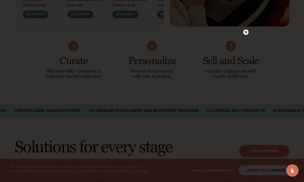
scroll to position [289, 0]
click at [245, 34] on icon at bounding box center [246, 32] width 3 height 3
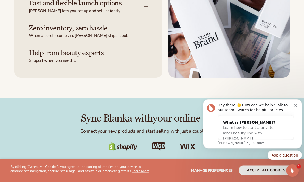
scroll to position [694, 0]
click at [293, 107] on div "Hey there 👋 How can we help? Talk to our team. Search for helpful articles." at bounding box center [256, 108] width 76 height 10
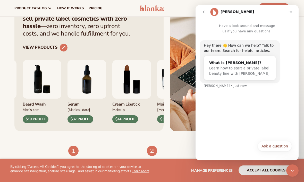
scroll to position [184, 0]
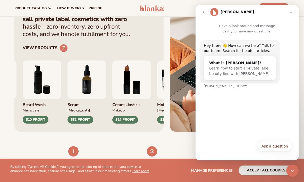
click at [202, 11] on icon "go back" at bounding box center [204, 12] width 4 height 4
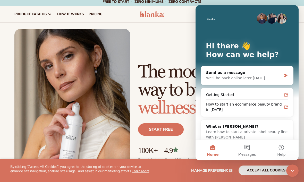
scroll to position [0, 0]
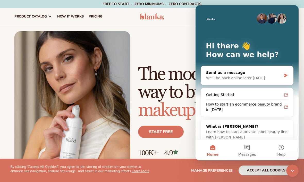
click at [72, 15] on span "How It Works" at bounding box center [70, 16] width 27 height 4
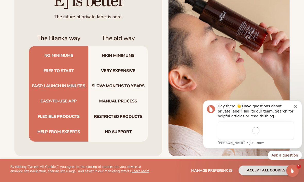
scroll to position [493, 0]
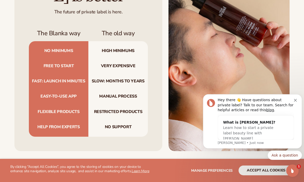
click at [67, 41] on span "No minimums" at bounding box center [59, 49] width 60 height 17
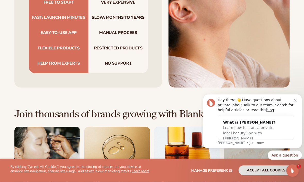
scroll to position [559, 0]
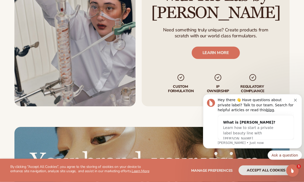
click at [295, 101] on icon "Dismiss notification" at bounding box center [295, 100] width 3 height 3
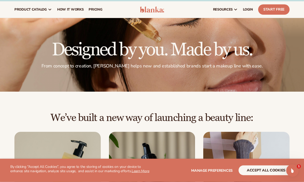
scroll to position [0, 0]
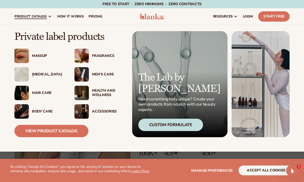
click at [37, 58] on div "Makeup" at bounding box center [48, 56] width 32 height 4
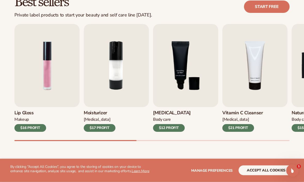
scroll to position [157, 0]
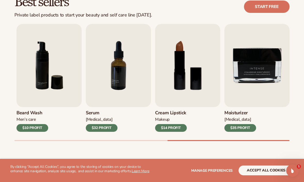
click at [109, 95] on img "7 / 9" at bounding box center [118, 65] width 65 height 83
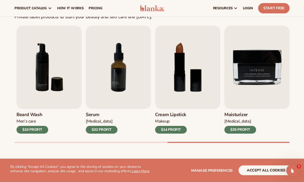
scroll to position [156, 0]
click at [167, 130] on div "$14 PROFIT" at bounding box center [171, 130] width 32 height 8
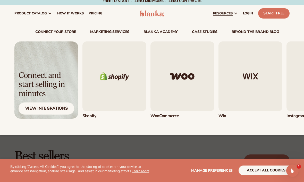
scroll to position [0, 0]
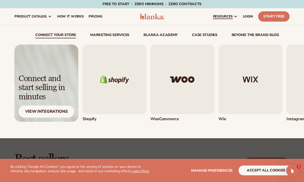
click at [95, 18] on span "pricing" at bounding box center [96, 16] width 14 height 4
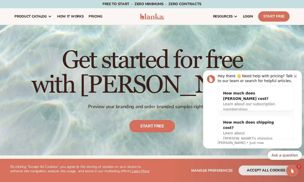
click at [68, 16] on span "How It Works" at bounding box center [70, 16] width 27 height 4
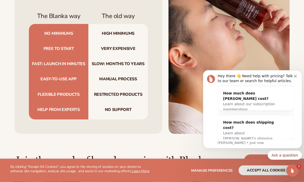
scroll to position [511, 0]
click at [293, 75] on div "Hey there 👋 Need help with pricing? Talk to our team or search for helpful arti…" at bounding box center [256, 79] width 76 height 10
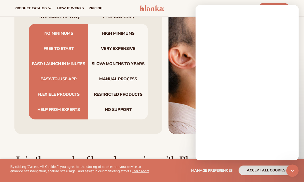
scroll to position [489, 0]
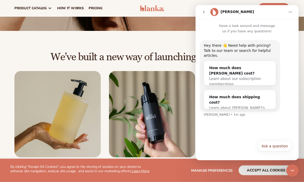
scroll to position [0, 0]
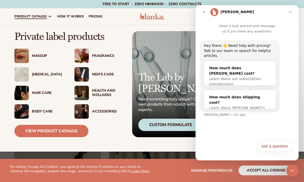
click at [24, 57] on img at bounding box center [21, 56] width 14 height 14
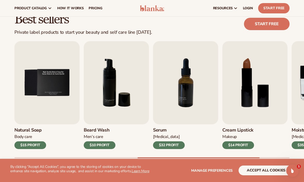
scroll to position [140, 0]
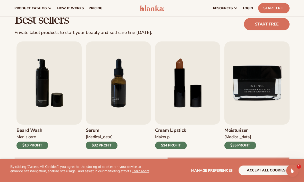
click at [96, 84] on img "7 / 9" at bounding box center [118, 83] width 65 height 83
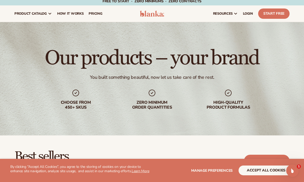
scroll to position [0, 0]
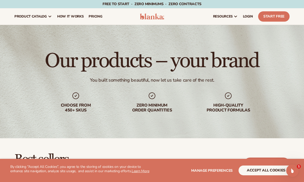
click at [97, 19] on span "pricing" at bounding box center [96, 16] width 14 height 4
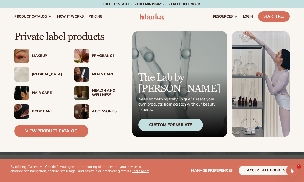
click at [48, 130] on link "View Product Catalog" at bounding box center [51, 131] width 74 height 12
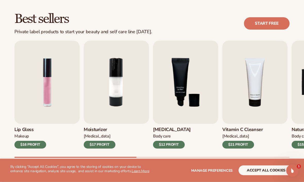
scroll to position [141, 0]
click at [101, 99] on img "2 / 9" at bounding box center [116, 82] width 65 height 83
click at [102, 95] on img "2 / 9" at bounding box center [116, 82] width 65 height 83
click at [284, 176] on button "accept all cookies" at bounding box center [266, 171] width 55 height 10
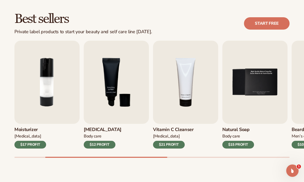
click at [51, 87] on img "2 / 9" at bounding box center [46, 82] width 65 height 83
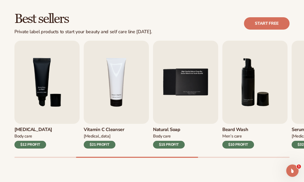
click at [27, 144] on div "$12 PROFIT" at bounding box center [30, 145] width 32 height 8
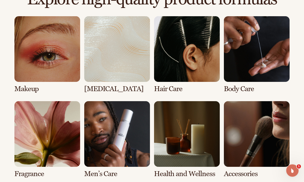
scroll to position [369, 0]
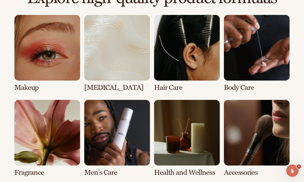
click at [39, 53] on link "1 / 8" at bounding box center [47, 53] width 66 height 77
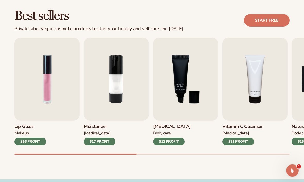
scroll to position [144, 0]
click at [107, 95] on img "2 / 9" at bounding box center [116, 79] width 65 height 83
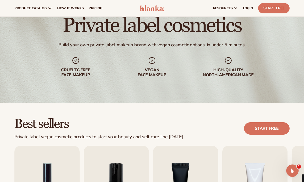
scroll to position [35, 0]
click at [262, 128] on link "Start free" at bounding box center [267, 129] width 46 height 12
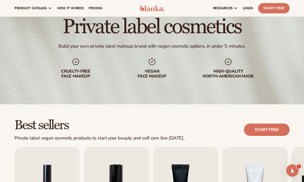
scroll to position [25, 0]
